Goal: Transaction & Acquisition: Purchase product/service

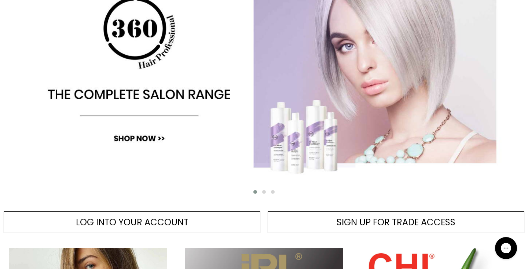
scroll to position [144, 0]
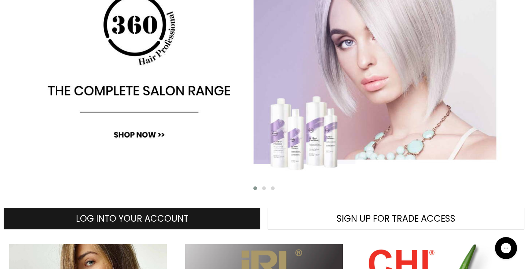
click at [177, 213] on span "LOG INTO YOUR ACCOUNT" at bounding box center [132, 218] width 113 height 12
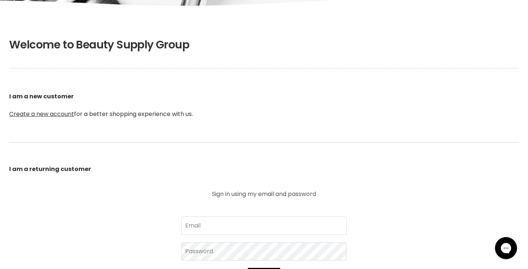
scroll to position [120, 0]
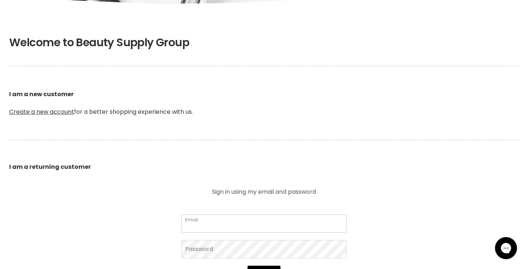
click at [213, 220] on input "Email" at bounding box center [263, 223] width 165 height 18
type input "helenleech@bigpond.com"
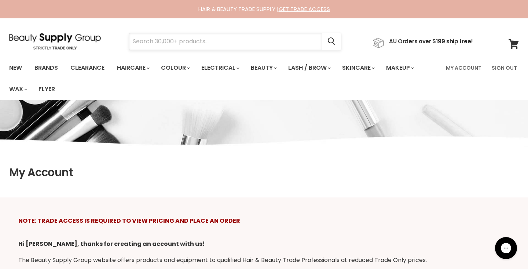
click at [186, 42] on input "Search" at bounding box center [225, 41] width 192 height 17
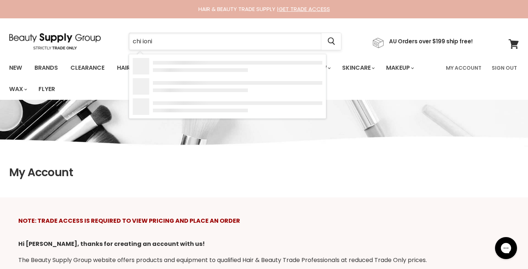
type input "chi ionic"
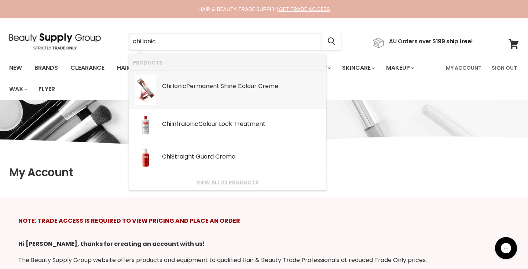
click at [172, 87] on div "Chi Ionic Permanent Shine Colour Creme" at bounding box center [242, 87] width 160 height 8
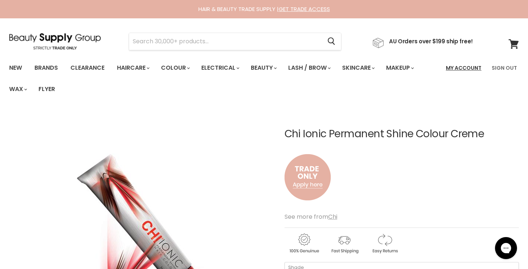
click at [477, 67] on link "My Account" at bounding box center [463, 67] width 44 height 15
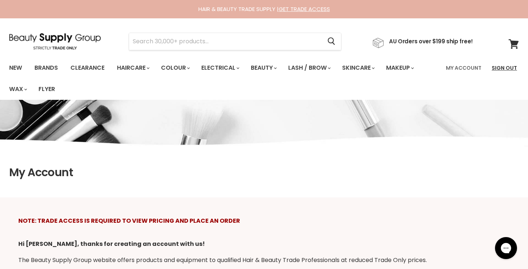
click at [502, 65] on link "Sign Out" at bounding box center [504, 67] width 34 height 15
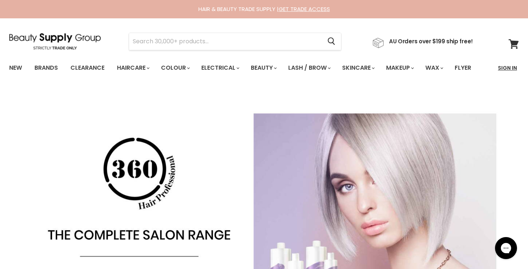
click at [510, 67] on link "Sign In" at bounding box center [507, 67] width 28 height 15
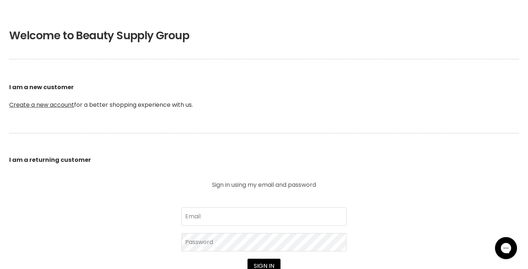
scroll to position [129, 0]
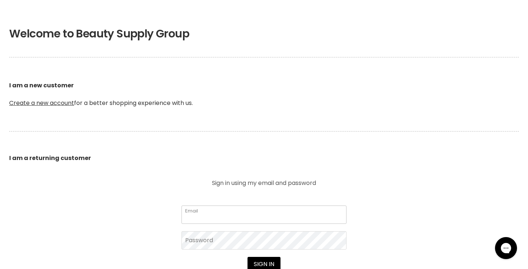
click at [202, 216] on input "Email" at bounding box center [263, 214] width 165 height 18
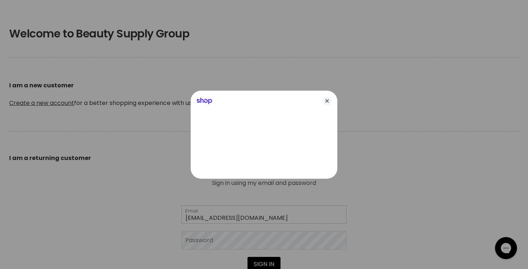
type input "[EMAIL_ADDRESS][DOMAIN_NAME]"
click at [327, 102] on icon "Close" at bounding box center [327, 100] width 9 height 9
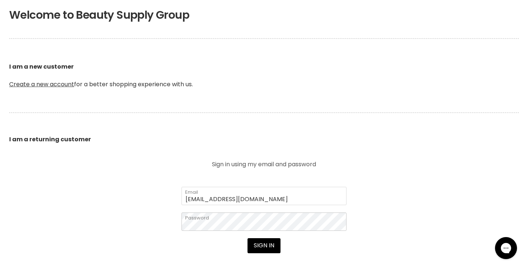
scroll to position [151, 0]
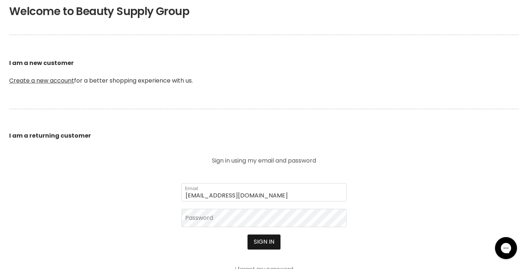
click at [255, 242] on button "Sign in" at bounding box center [263, 241] width 33 height 15
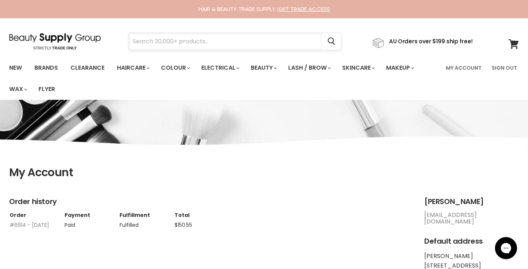
click at [235, 44] on input "Search" at bounding box center [225, 41] width 192 height 17
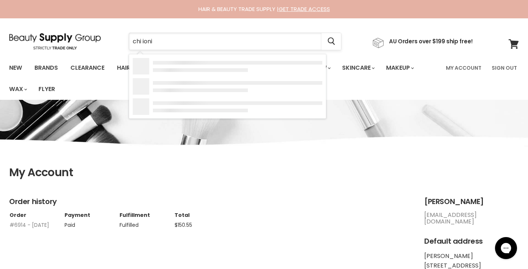
type input "chi ionic"
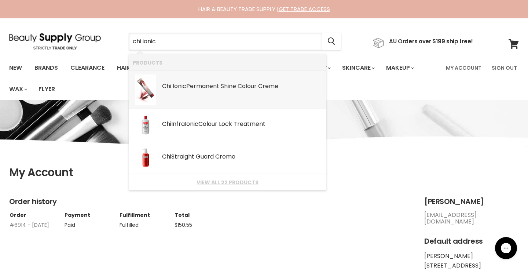
click at [194, 88] on div "Chi Ionic Permanent Shine Colour Creme" at bounding box center [242, 87] width 160 height 8
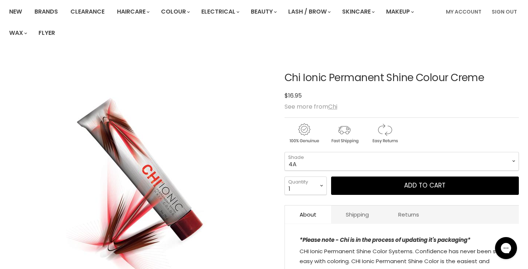
scroll to position [62, 0]
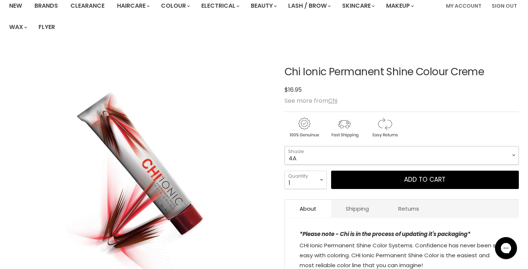
click at [342, 157] on select "4A 4C 4CM 4N 4RB 4RR 4RV 8A 8AA 8B 8C 8CG 8CM 8G 8N" at bounding box center [401, 155] width 234 height 18
click at [284, 146] on select "4A 4C 4CM 4N 4RB 4RR 4RV 8A 8AA 8B 8C 8CG 8CM 8G 8N" at bounding box center [401, 155] width 234 height 18
select select "Blue"
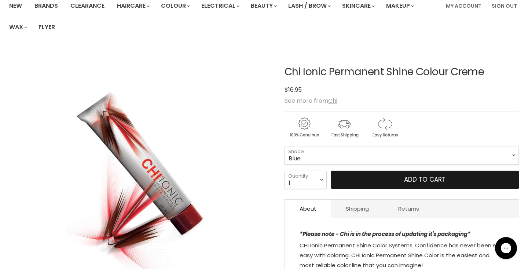
click at [378, 180] on button "Add to cart" at bounding box center [425, 179] width 188 height 18
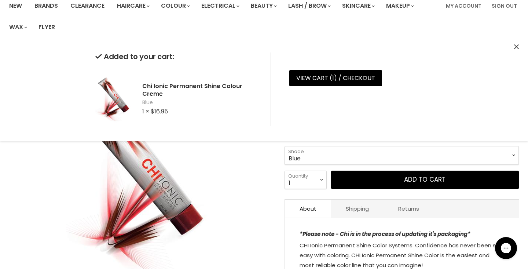
click at [240, 212] on div "Click or scroll to zoom Tap or pinch to zoom" at bounding box center [140, 179] width 262 height 262
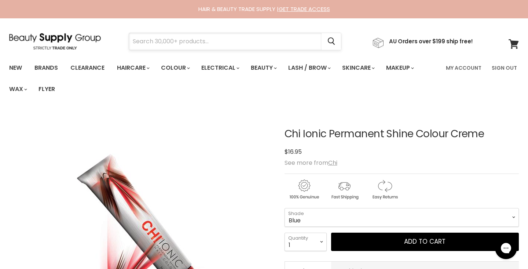
click at [248, 44] on input "Search" at bounding box center [225, 41] width 192 height 17
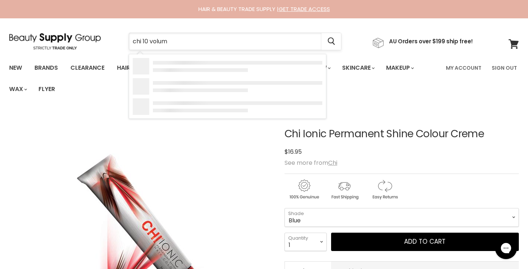
type input "chi 10 volume"
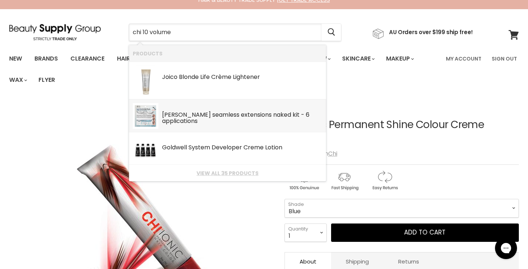
scroll to position [10, 0]
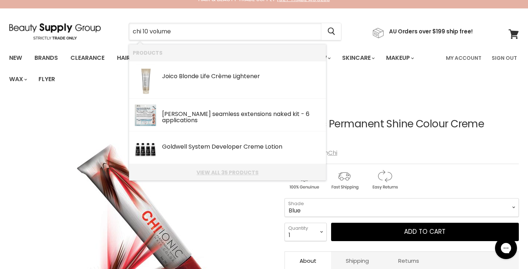
click at [220, 172] on link "View all 35 products" at bounding box center [228, 172] width 190 height 6
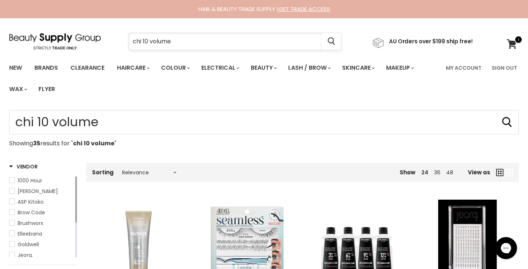
click at [143, 40] on input "chi 10 volume" at bounding box center [225, 41] width 192 height 17
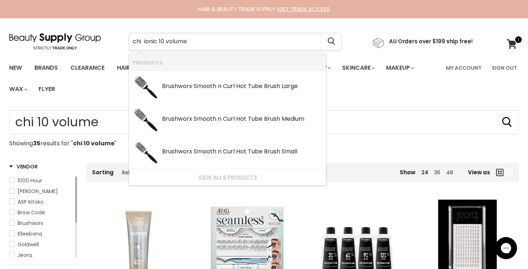
click at [193, 42] on input "chi ionic 10 volume" at bounding box center [225, 41] width 192 height 17
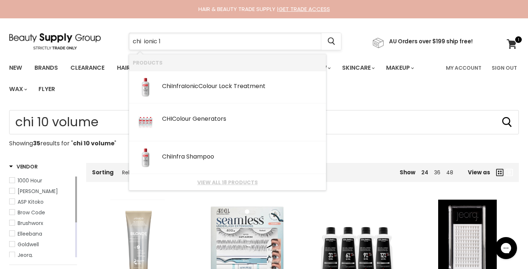
type input "chi ionic"
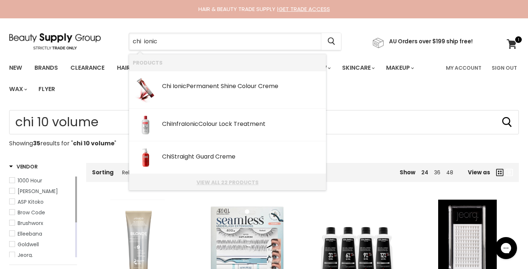
click at [208, 184] on link "View all 22 products" at bounding box center [228, 182] width 190 height 6
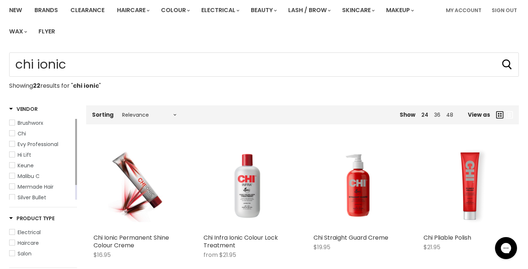
type input "chi ionic"
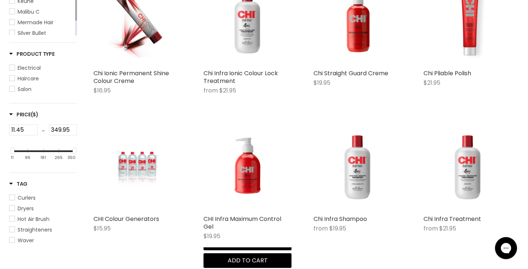
scroll to position [223, 0]
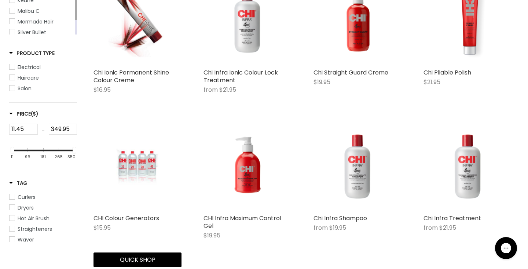
click at [145, 169] on img "Main content" at bounding box center [137, 166] width 58 height 88
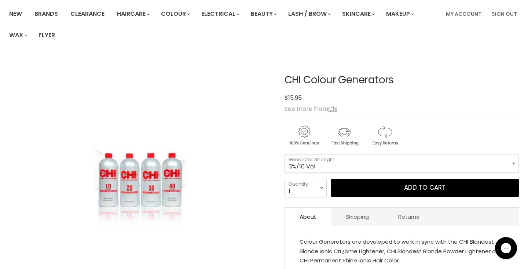
scroll to position [58, 0]
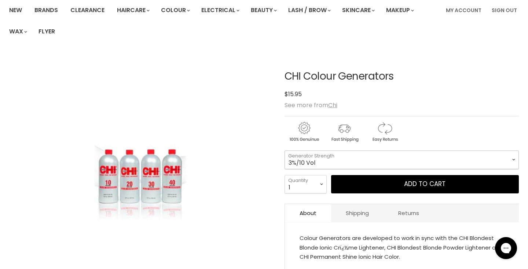
click at [309, 160] on select "3%/10 Vol 12%/40 Vol 6%/20 Vol 9%/30 Vol 1.5%/5 Vol" at bounding box center [401, 159] width 234 height 18
click at [284, 150] on select "3%/10 Vol 12%/40 Vol 6%/20 Vol 9%/30 Vol 1.5%/5 Vol" at bounding box center [401, 159] width 234 height 18
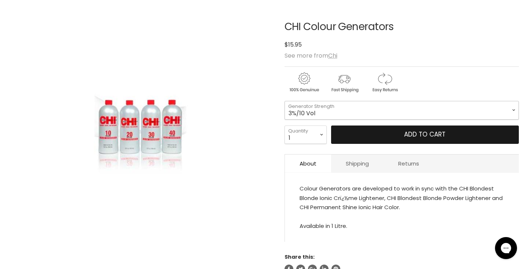
scroll to position [112, 0]
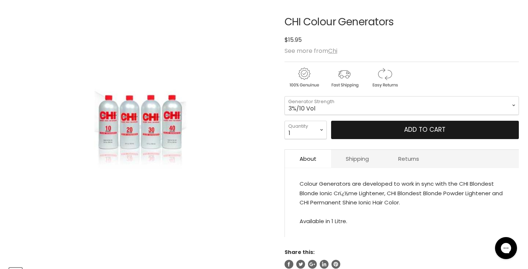
click at [399, 134] on button "Add to cart" at bounding box center [425, 130] width 188 height 18
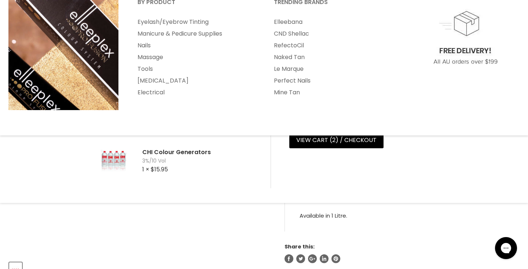
scroll to position [0, 0]
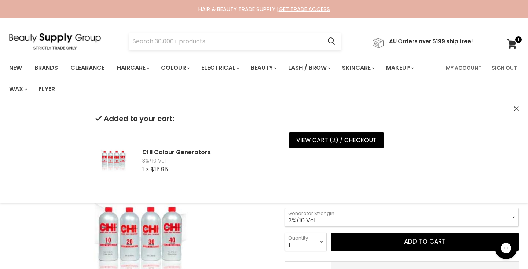
click at [197, 37] on input "Search" at bounding box center [225, 41] width 192 height 17
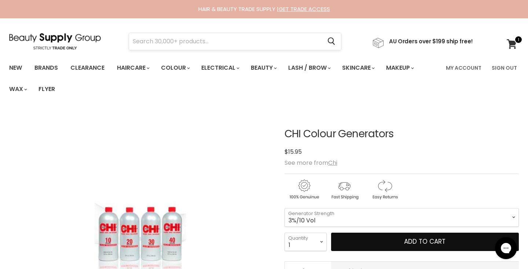
click at [331, 232] on button "Add to cart" at bounding box center [425, 241] width 188 height 18
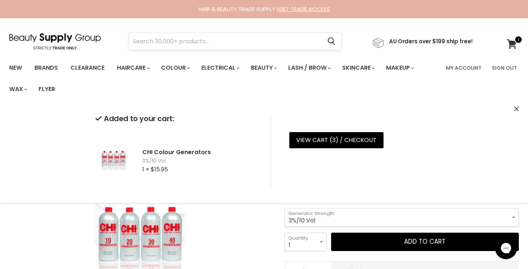
click at [190, 45] on input "Search" at bounding box center [225, 41] width 192 height 17
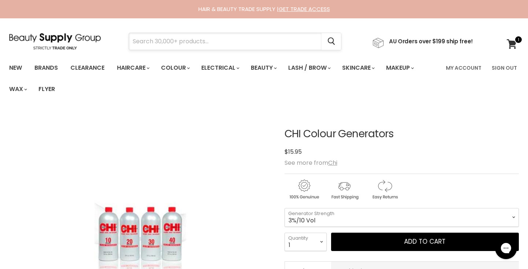
click at [222, 45] on input "Search" at bounding box center [225, 41] width 192 height 17
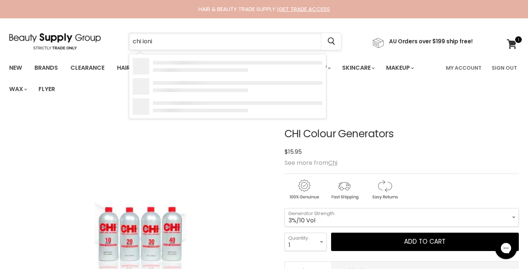
type input "chi ionic"
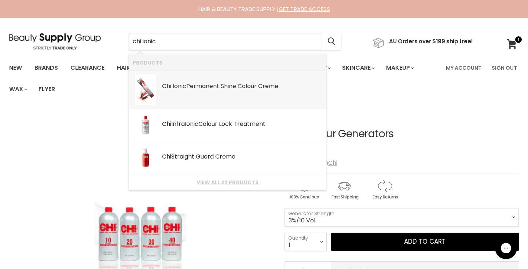
click at [210, 89] on div "Chi Ionic Permanent Shine Colour Creme" at bounding box center [242, 87] width 160 height 8
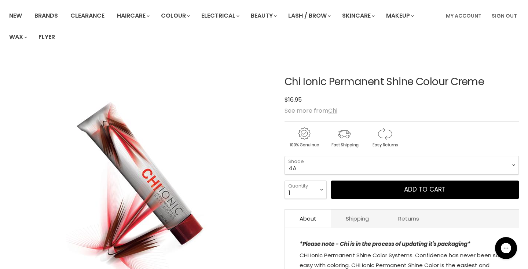
scroll to position [58, 0]
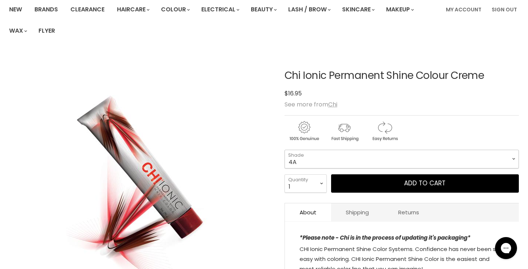
click at [325, 160] on select "4A 4C 4CM 4N 4RB 4RR 4RV 8A 8AA 8B 8C 8CG 8CM 8G 8N" at bounding box center [401, 159] width 234 height 18
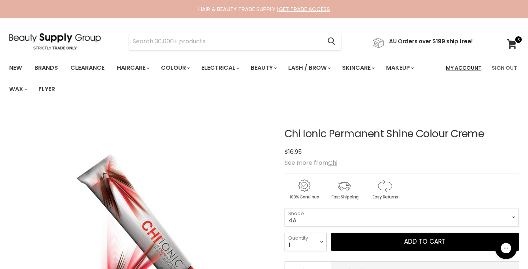
click at [470, 67] on link "My Account" at bounding box center [463, 67] width 44 height 15
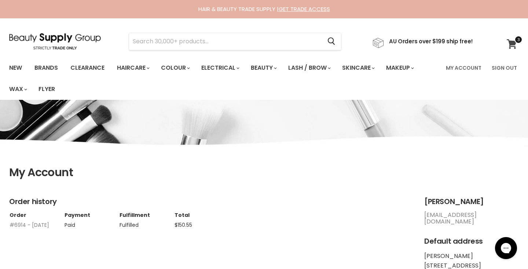
click at [517, 43] on span at bounding box center [518, 40] width 8 height 8
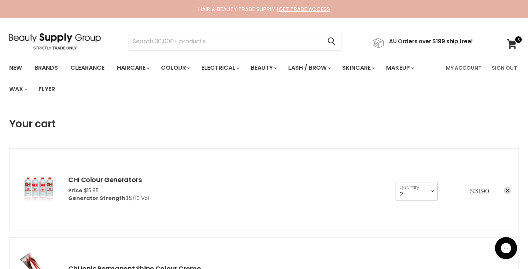
click at [431, 192] on select "1 2 3 4 5 6 7 8 9 10+" at bounding box center [417, 191] width 42 height 18
select select "1"
click at [396, 182] on select "1 2 3 4 5 6 7 8 9 10+" at bounding box center [417, 191] width 42 height 18
type input "1"
click at [240, 39] on input "Search" at bounding box center [225, 41] width 192 height 17
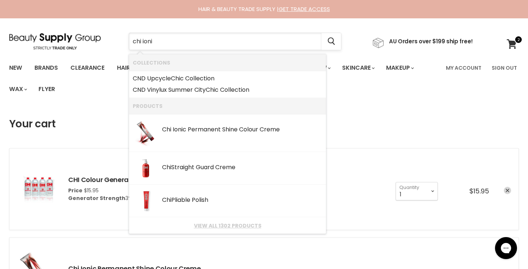
type input "chi ionic"
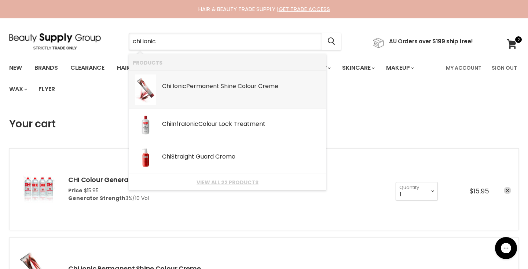
click at [229, 83] on div "Chi Ionic Permanent Shine Colour Creme" at bounding box center [242, 87] width 160 height 8
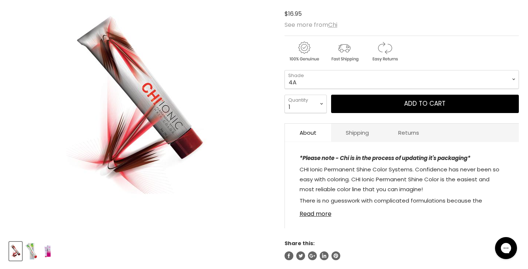
scroll to position [118, 0]
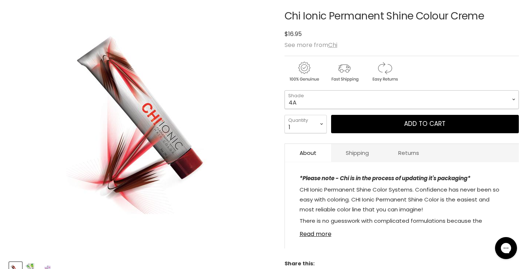
click at [319, 103] on select "4A 4C 4CM 4N 4RB 4RR 4RV 8A 8AA 8B 8C 8CG 8CM 8G 8N" at bounding box center [401, 99] width 234 height 18
click at [284, 90] on select "4A 4C 4CM 4N 4RB 4RR 4RV 8A 8AA 8B 8C 8CG 8CM 8G 8N" at bounding box center [401, 99] width 234 height 18
select select "50-9N"
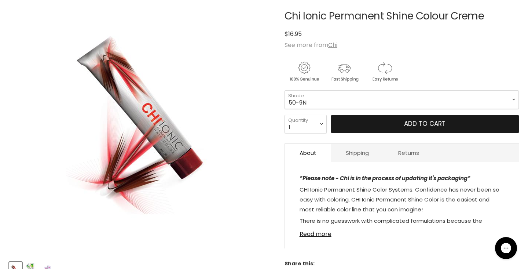
click at [363, 124] on button "Add to cart" at bounding box center [425, 124] width 188 height 18
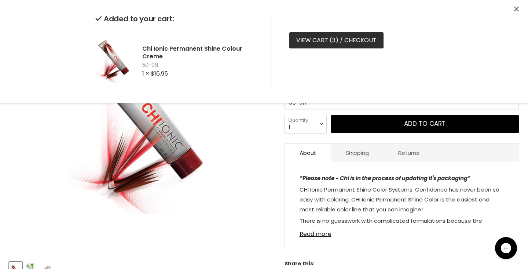
click at [361, 39] on link "View cart ( 3 ) / Checkout" at bounding box center [336, 40] width 94 height 16
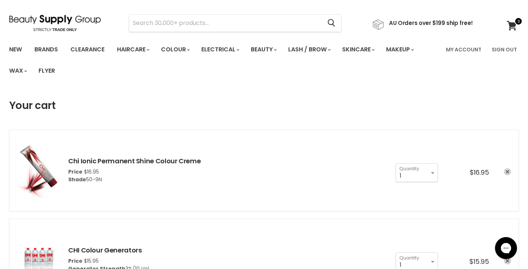
scroll to position [19, 0]
click at [517, 21] on span at bounding box center [518, 20] width 8 height 8
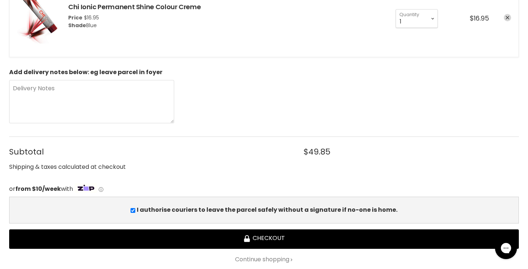
scroll to position [352, 0]
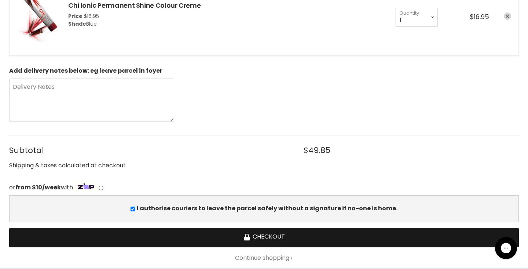
click at [315, 241] on button "Checkout" at bounding box center [264, 237] width 510 height 19
